Goal: Information Seeking & Learning: Learn about a topic

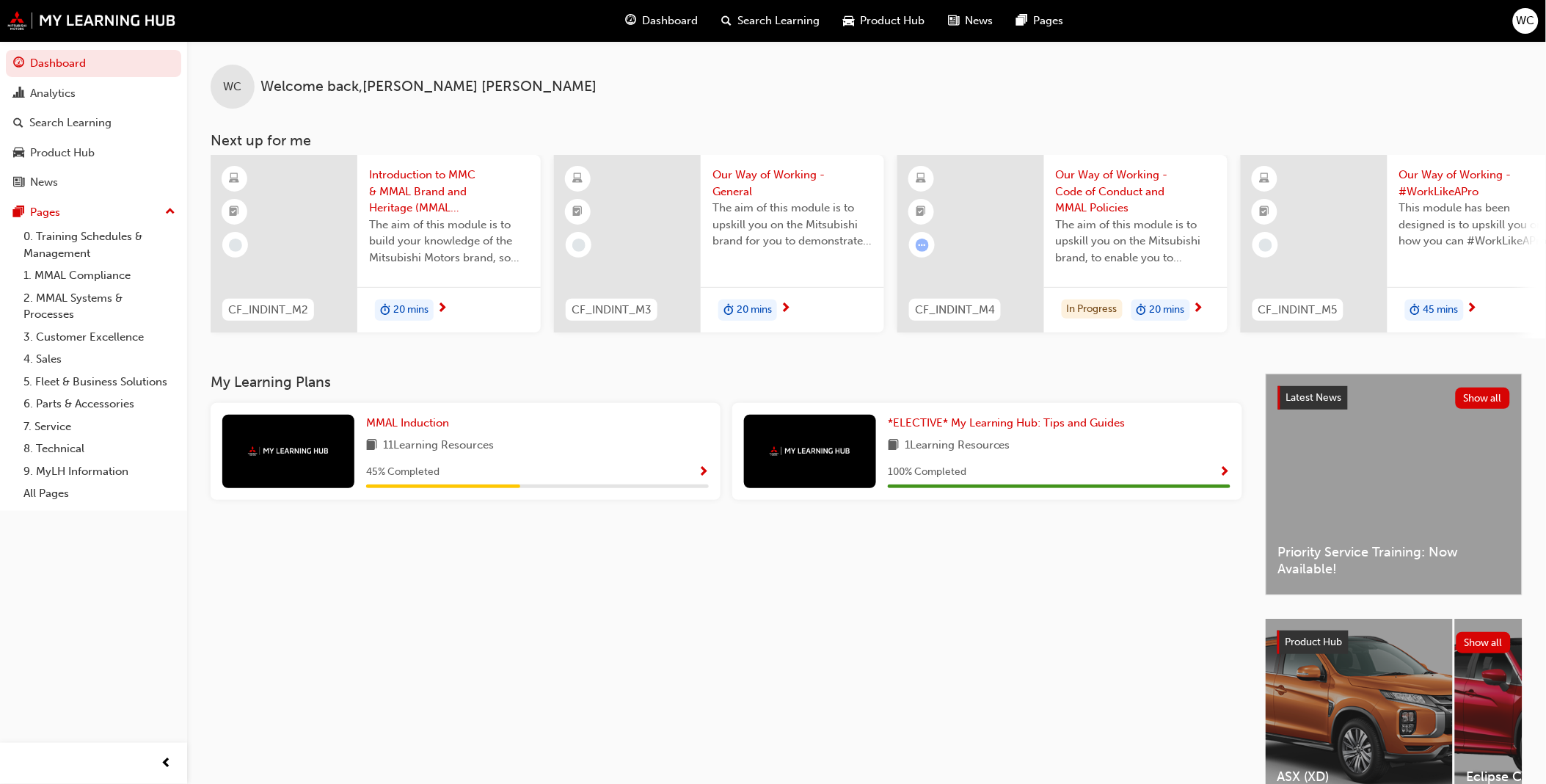
click at [764, 21] on span "Search Learning" at bounding box center [779, 21] width 82 height 17
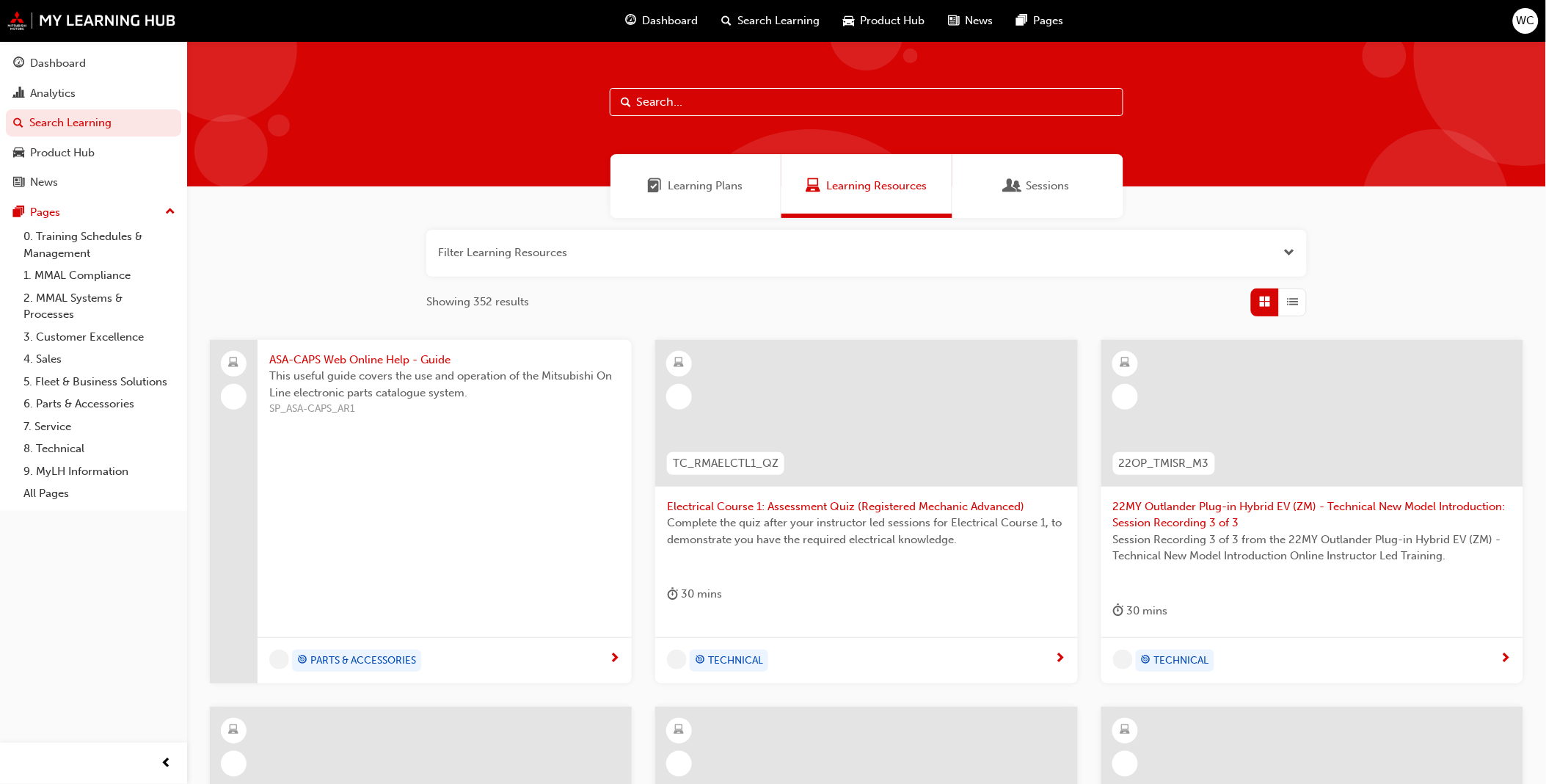
click at [764, 97] on input "text" at bounding box center [867, 101] width 514 height 28
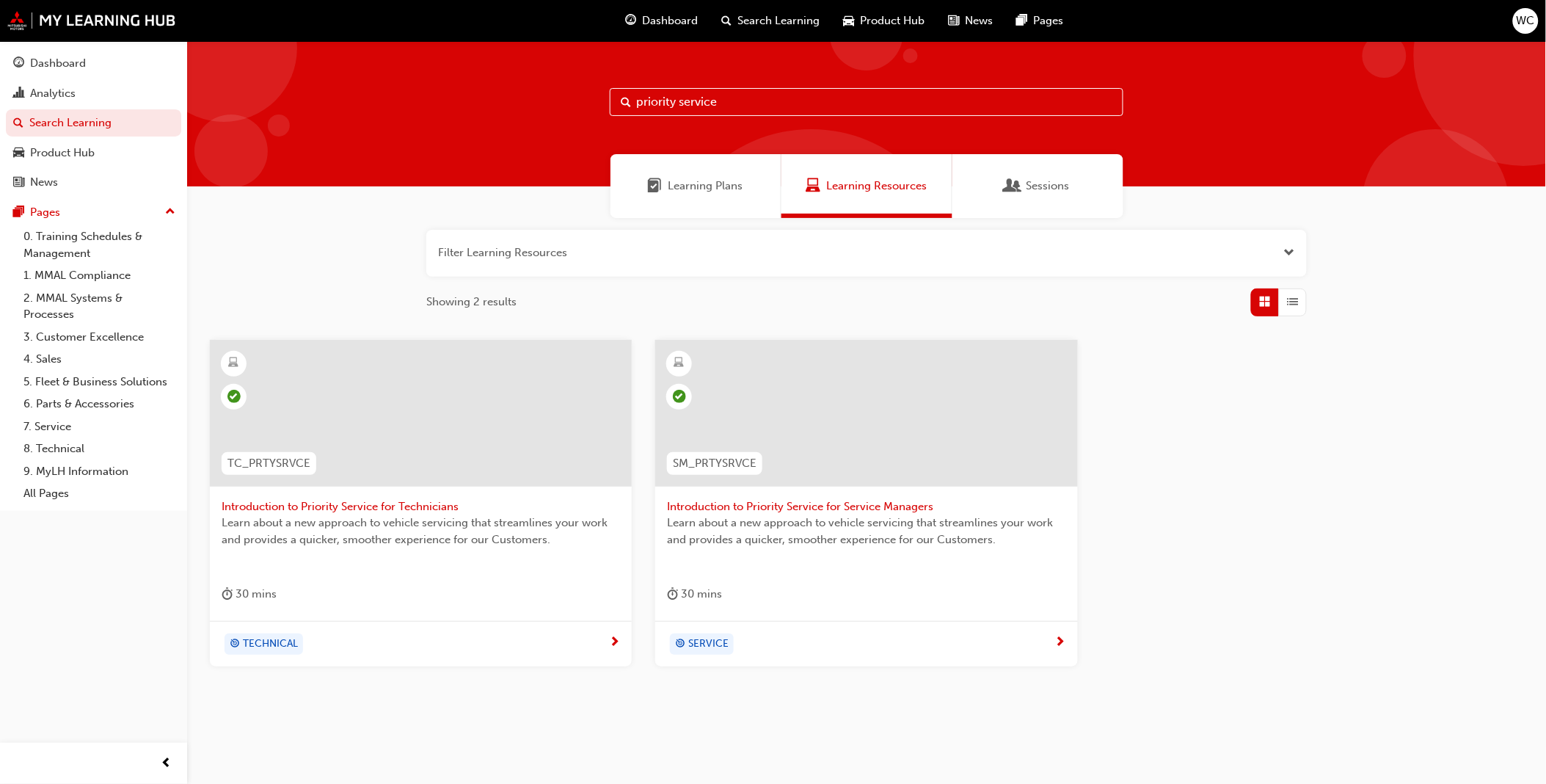
type input "priority service"
click at [55, 91] on div "Analytics" at bounding box center [52, 93] width 45 height 17
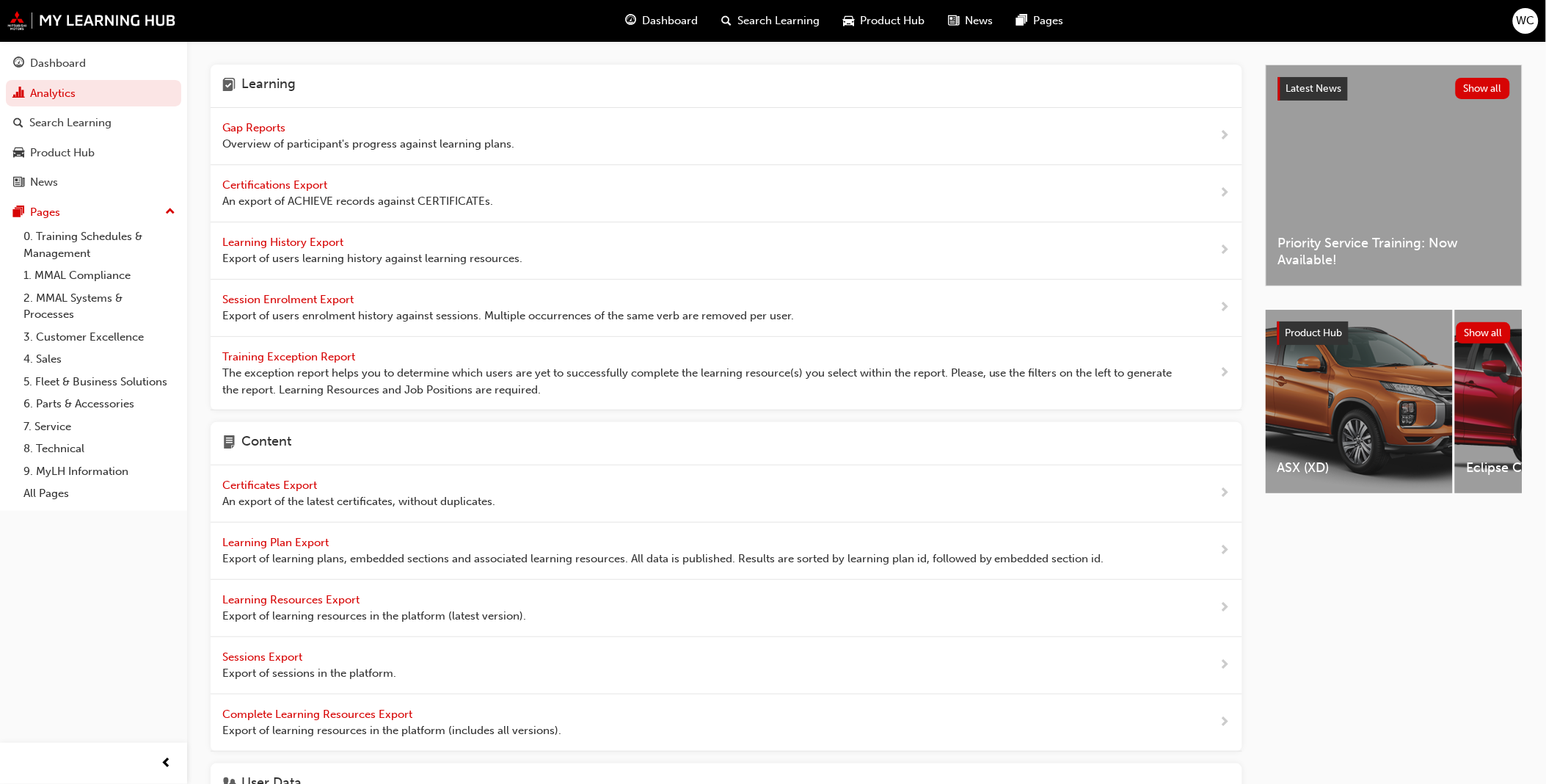
click at [264, 122] on span "Gap Reports" at bounding box center [255, 128] width 66 height 14
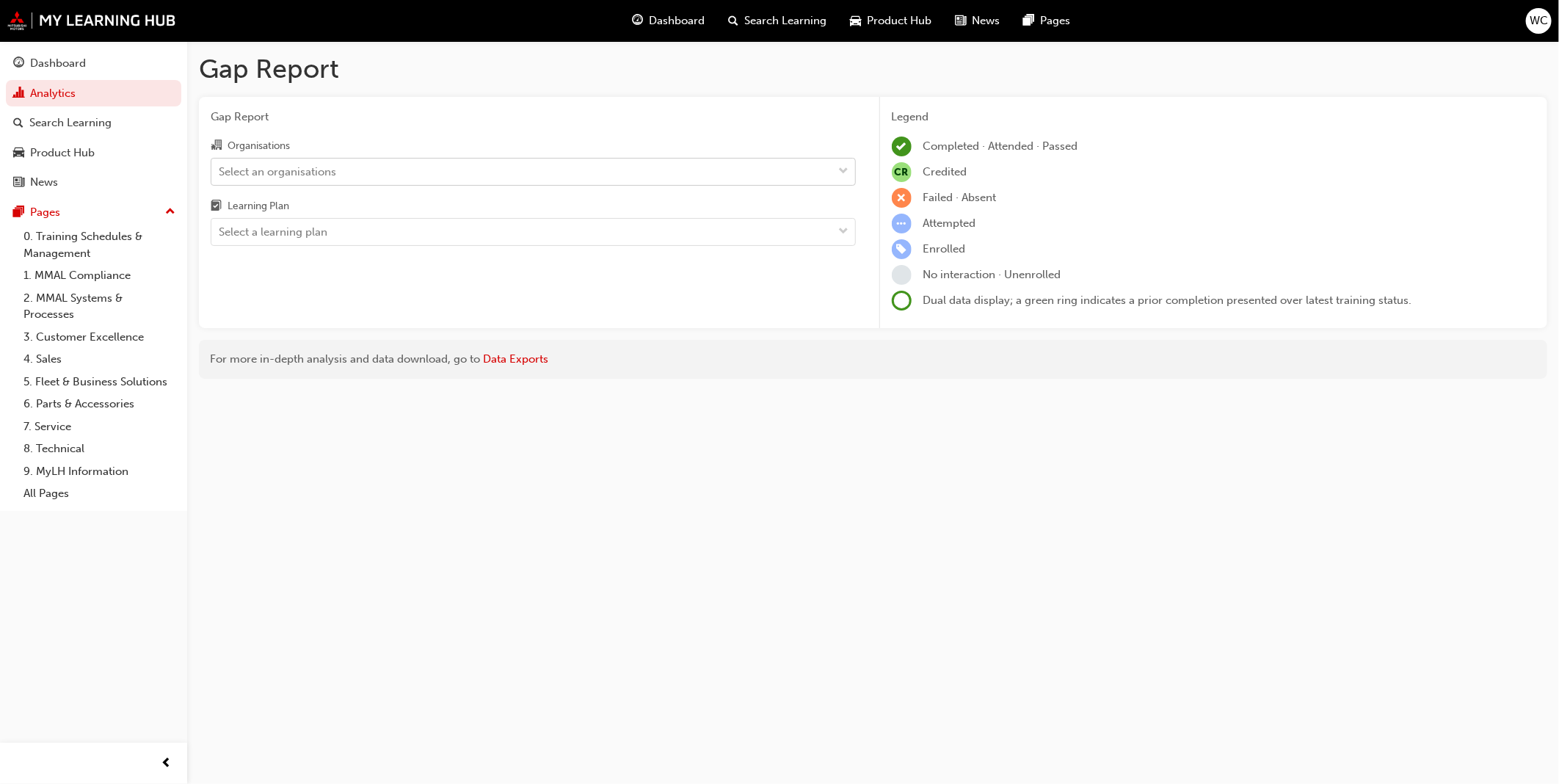
click at [842, 169] on span "down-icon" at bounding box center [843, 171] width 10 height 19
click at [220, 169] on input "Organisations Select an organisations" at bounding box center [220, 171] width 2 height 13
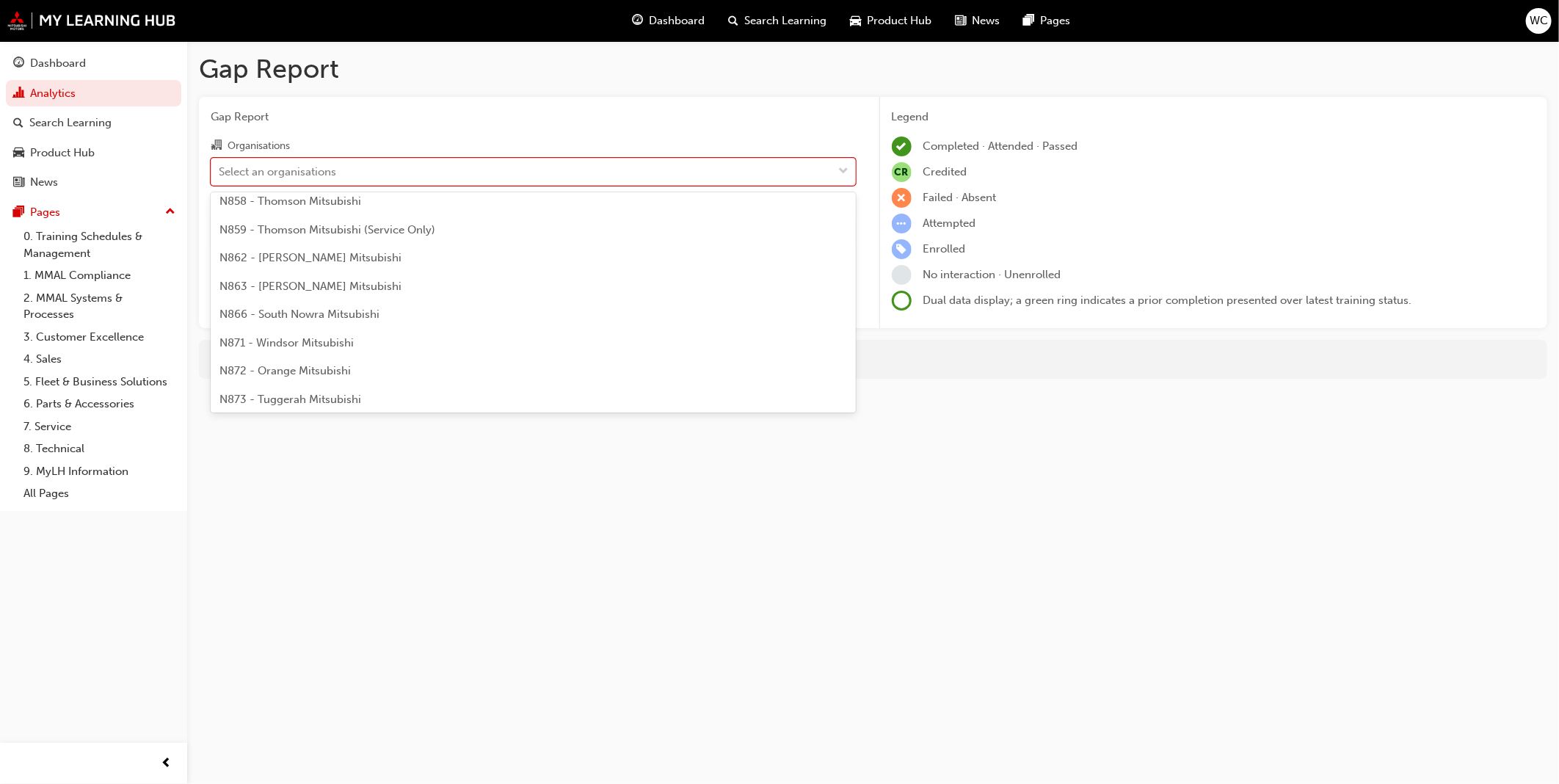
scroll to position [1793, 0]
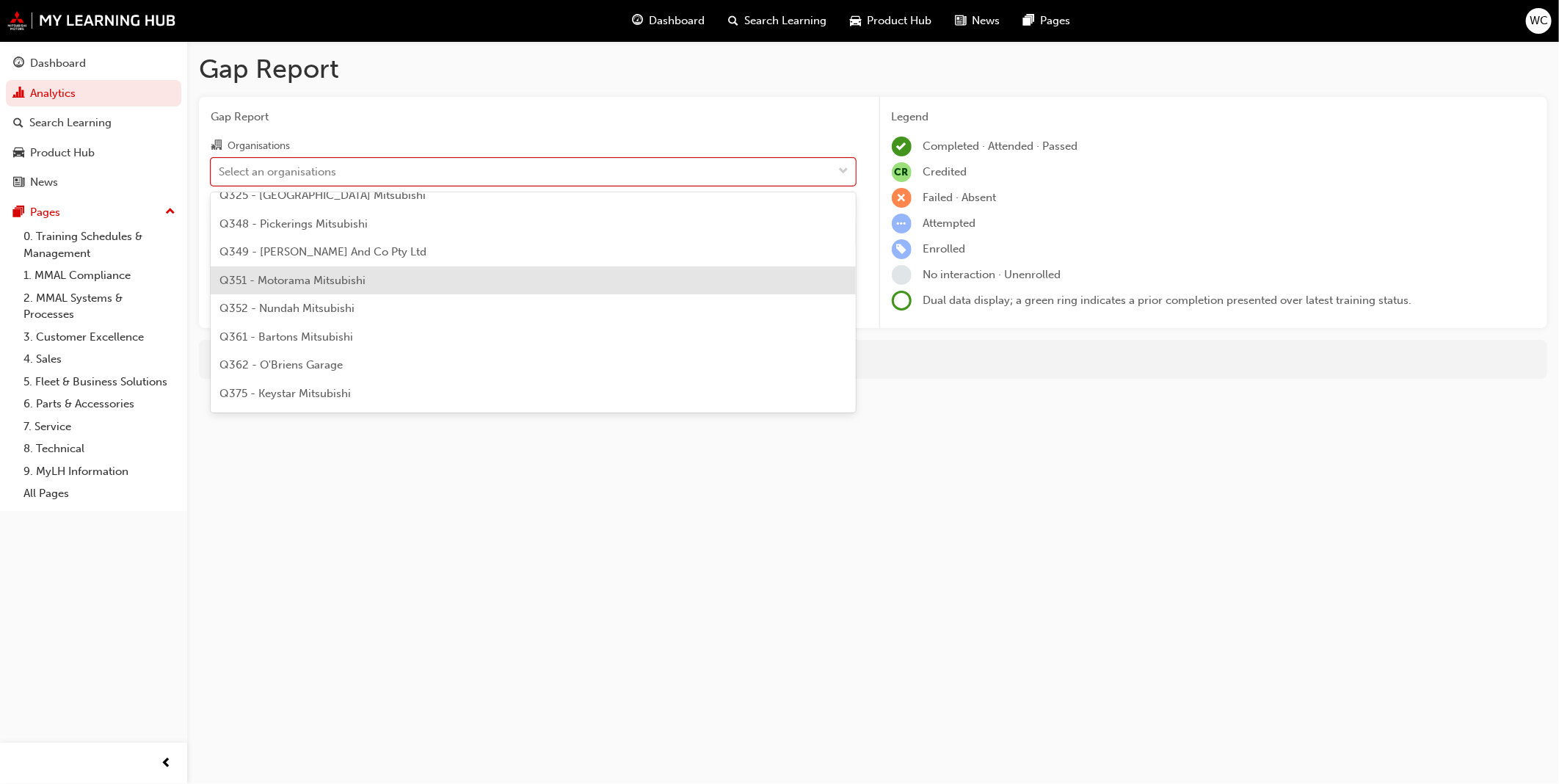
click at [625, 288] on div "Q351 - Motorama Mitsubishi" at bounding box center [533, 281] width 645 height 29
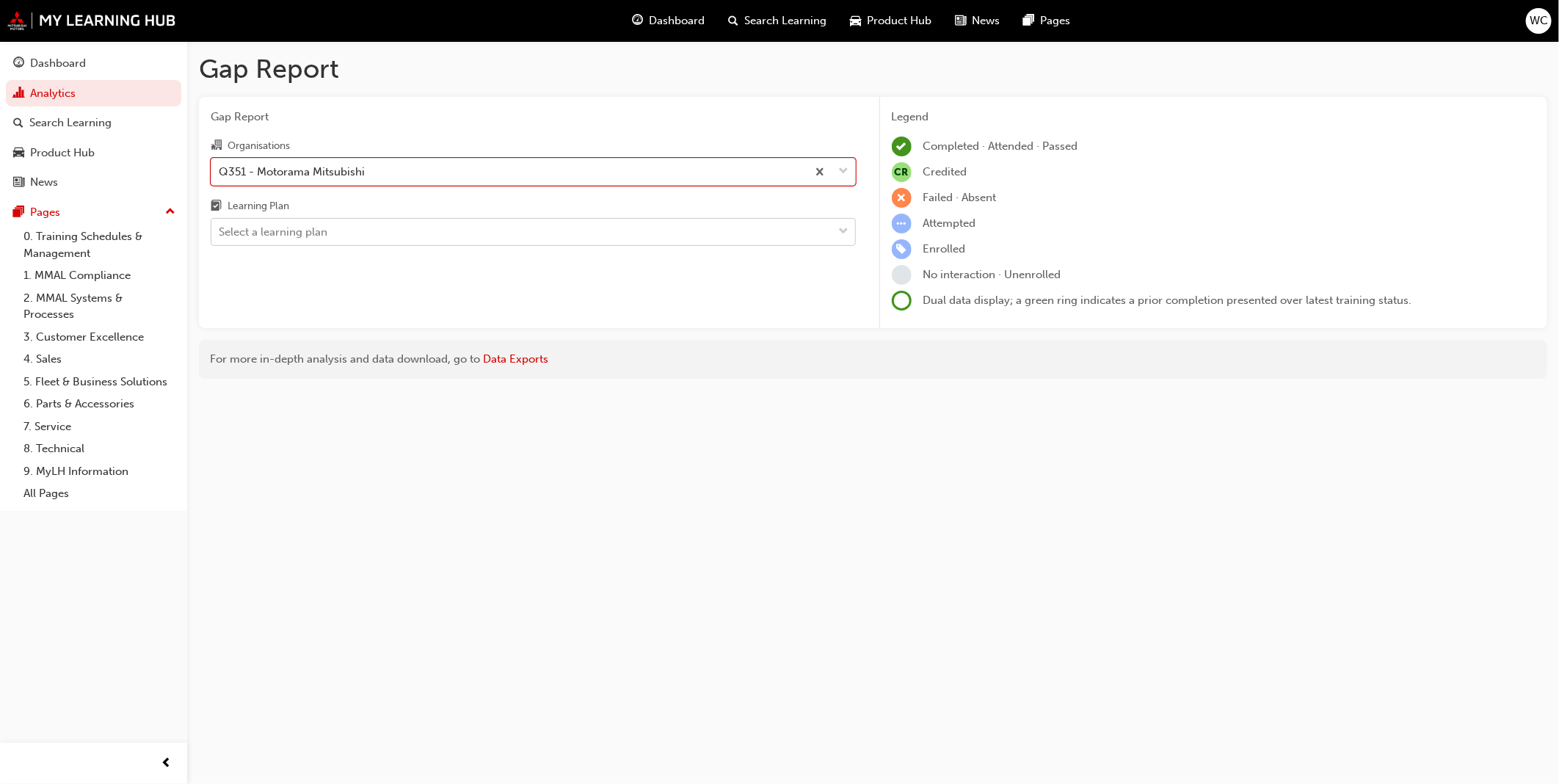
click at [841, 235] on span "down-icon" at bounding box center [843, 231] width 10 height 19
click at [220, 235] on input "Learning Plan Select a learning plan" at bounding box center [220, 231] width 2 height 13
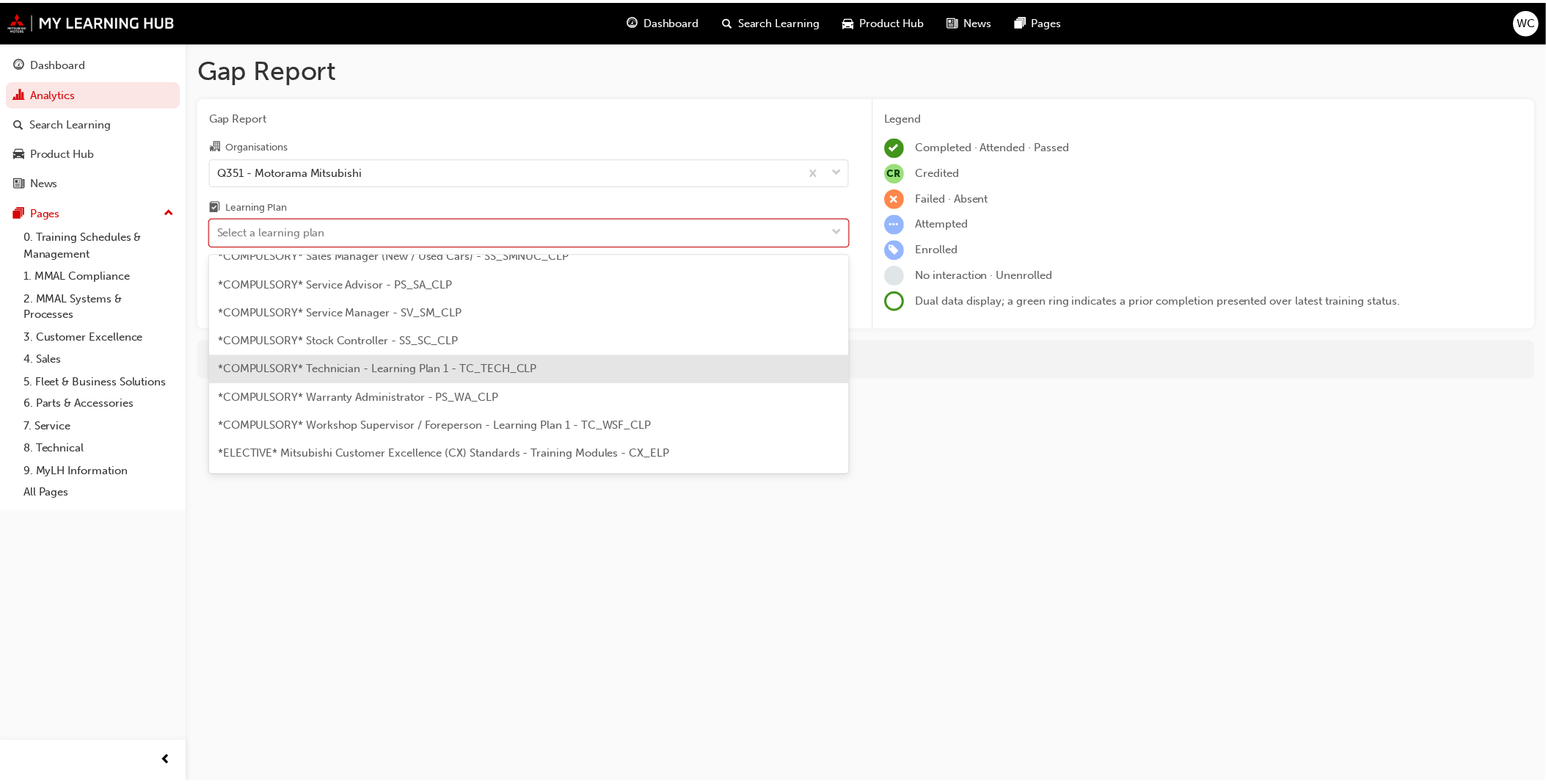
scroll to position [472, 0]
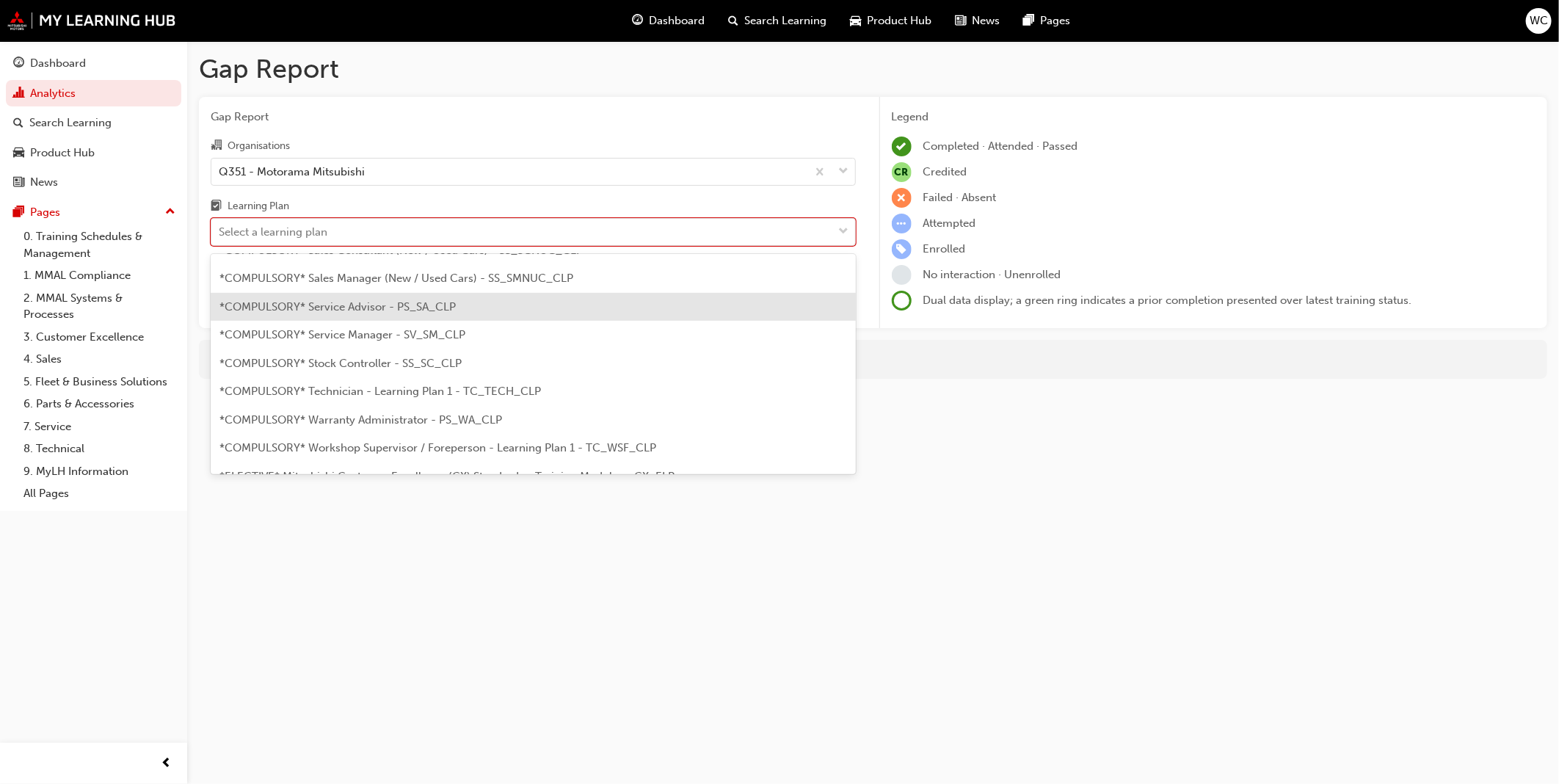
click at [674, 313] on div "*COMPULSORY* Service Advisor - PS_SA_CLP" at bounding box center [533, 307] width 645 height 29
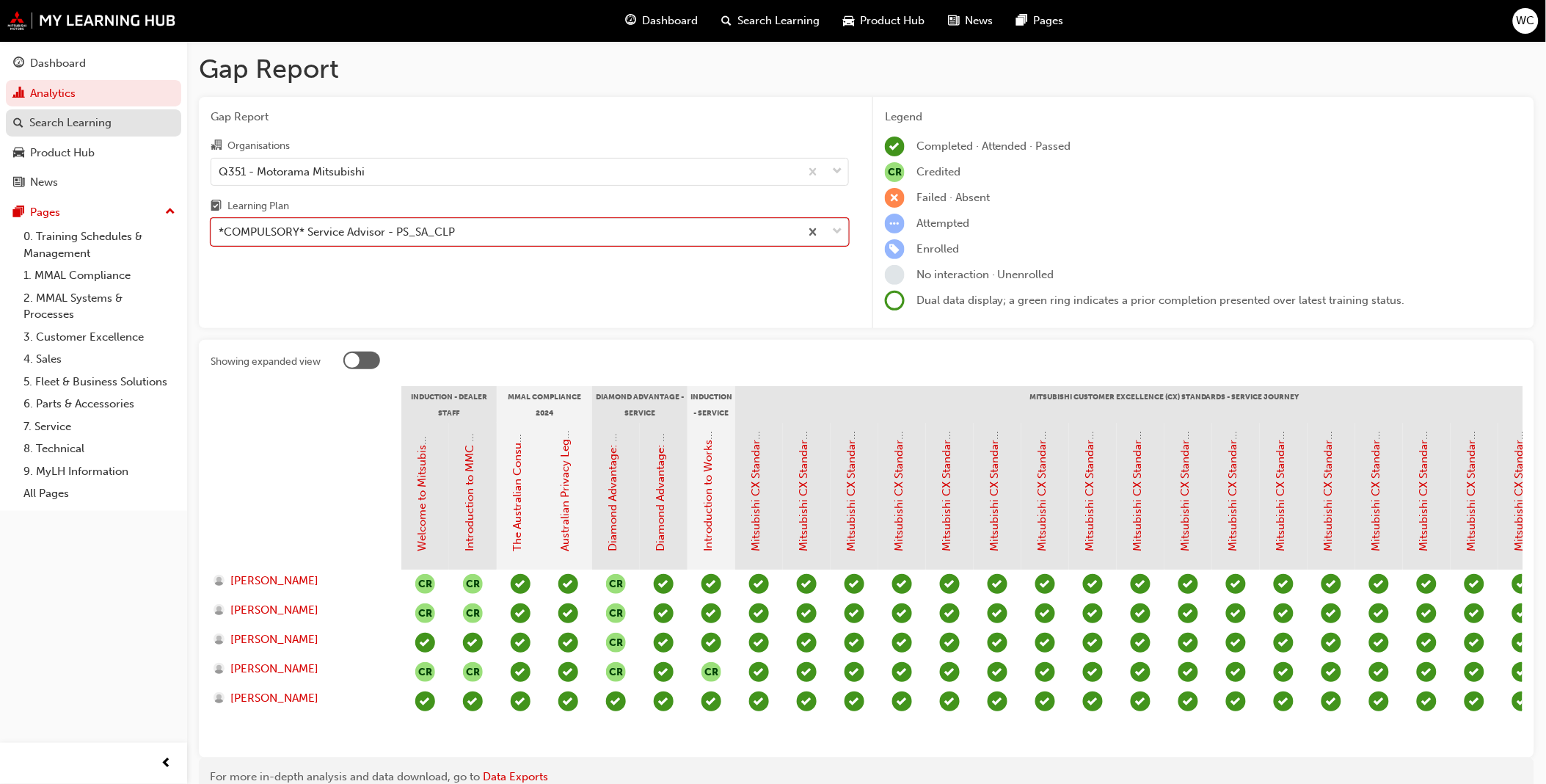
click at [101, 129] on div "Search Learning" at bounding box center [70, 123] width 82 height 17
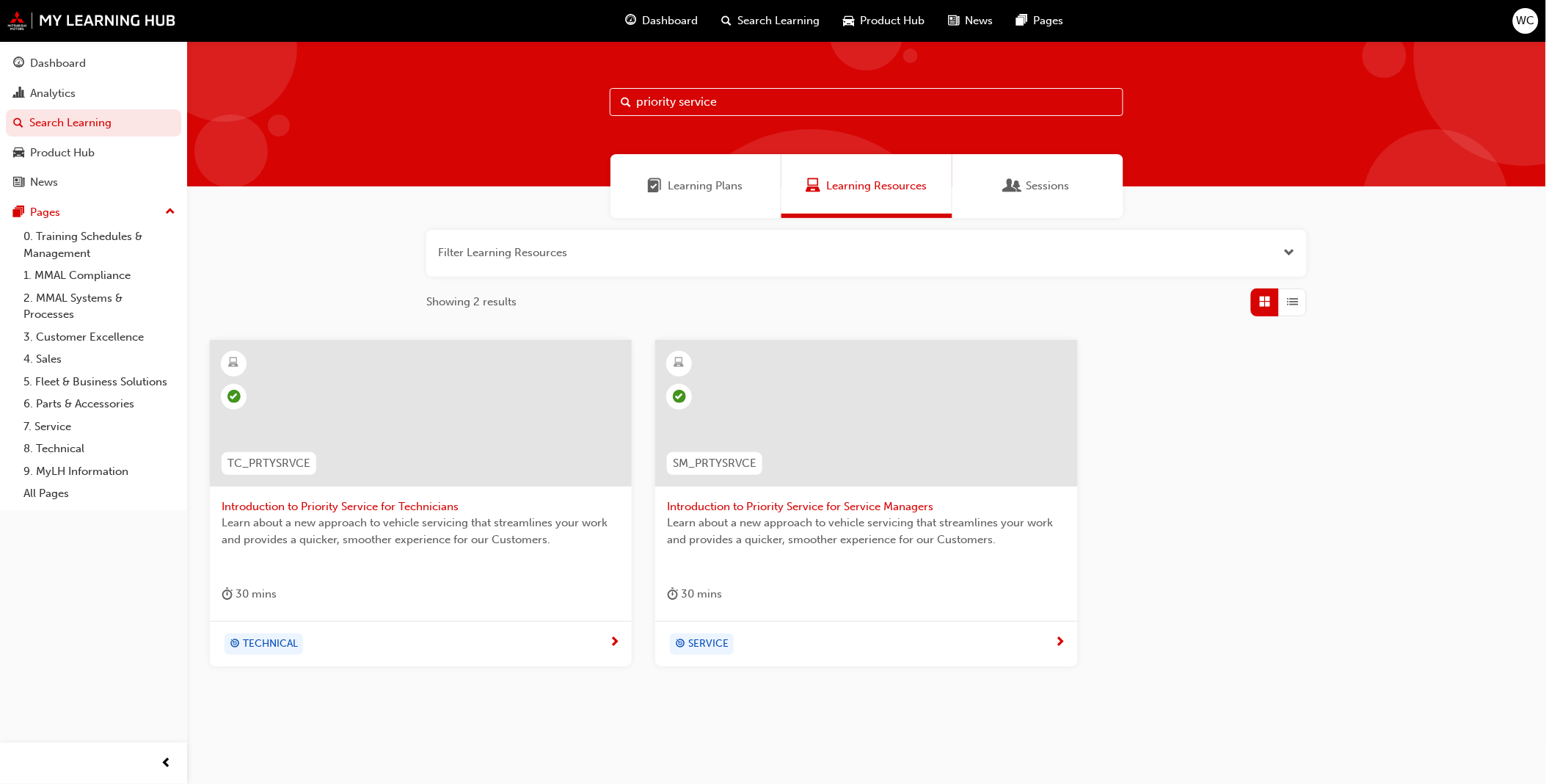
click at [1294, 253] on span "Open the filter" at bounding box center [1290, 252] width 11 height 17
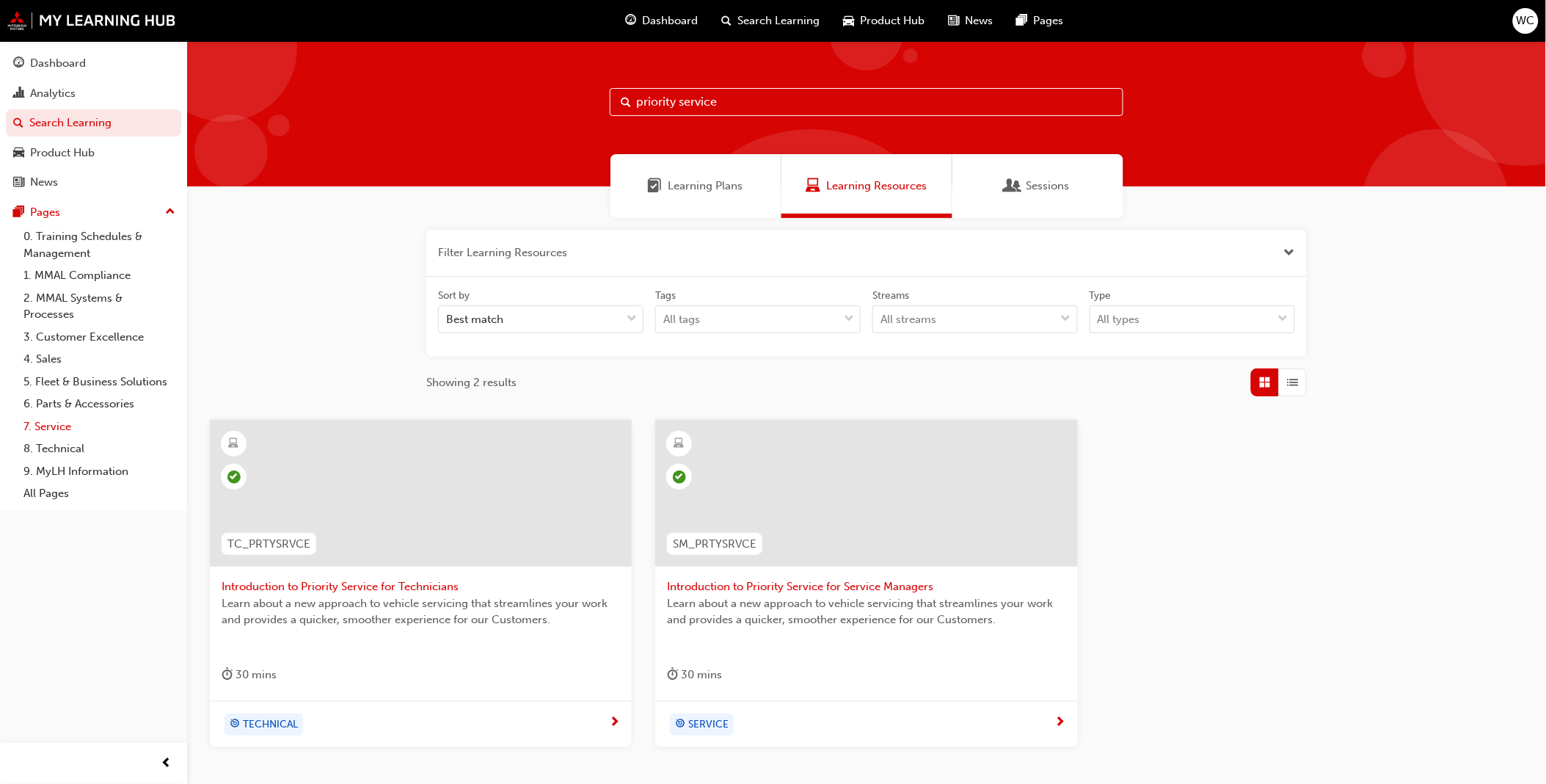
click at [57, 430] on link "7. Service" at bounding box center [99, 426] width 164 height 23
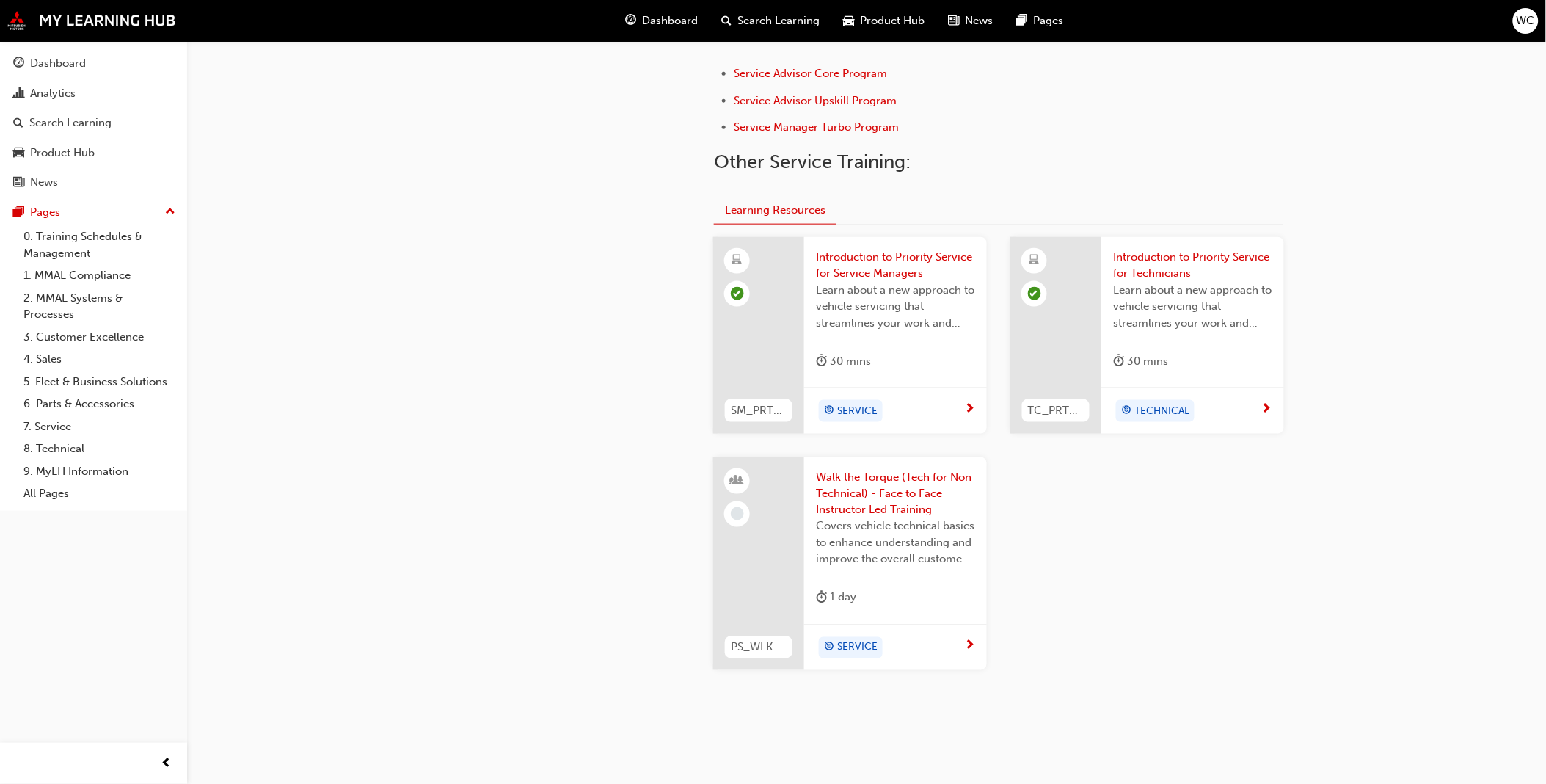
scroll to position [488, 0]
click at [1150, 585] on div "SM_PRTYSRVCE Introduction to Priority Service for Service Managers Learn about …" at bounding box center [999, 464] width 594 height 457
